Goal: Navigation & Orientation: Find specific page/section

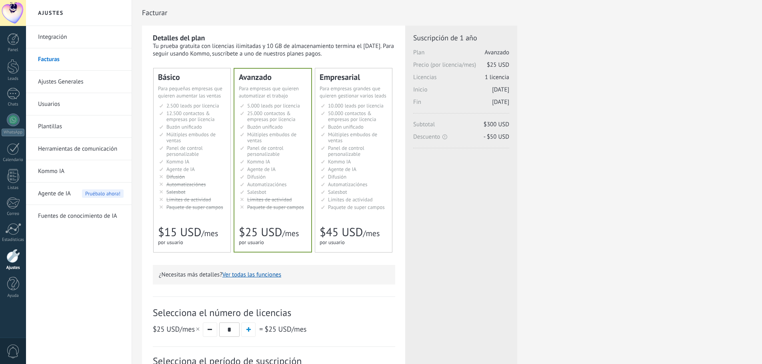
click at [16, 16] on div at bounding box center [13, 13] width 26 height 26
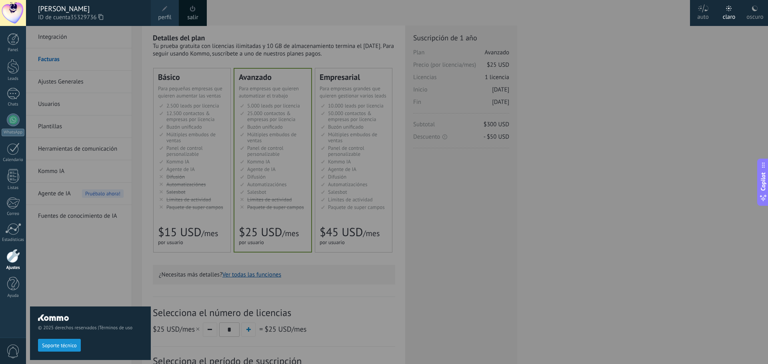
click at [192, 15] on link "salir" at bounding box center [192, 17] width 11 height 9
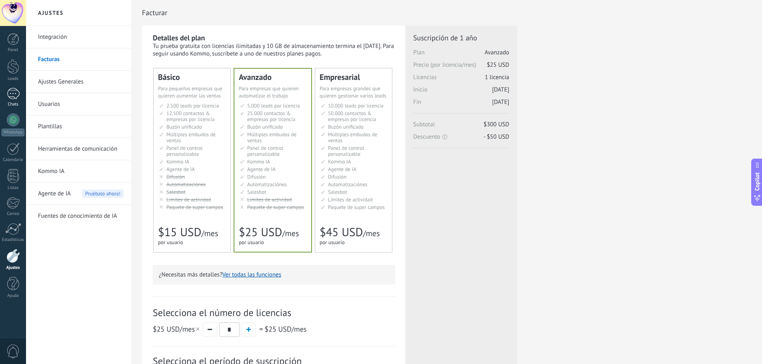
click at [12, 101] on link "Chats" at bounding box center [13, 97] width 26 height 19
